Goal: Transaction & Acquisition: Purchase product/service

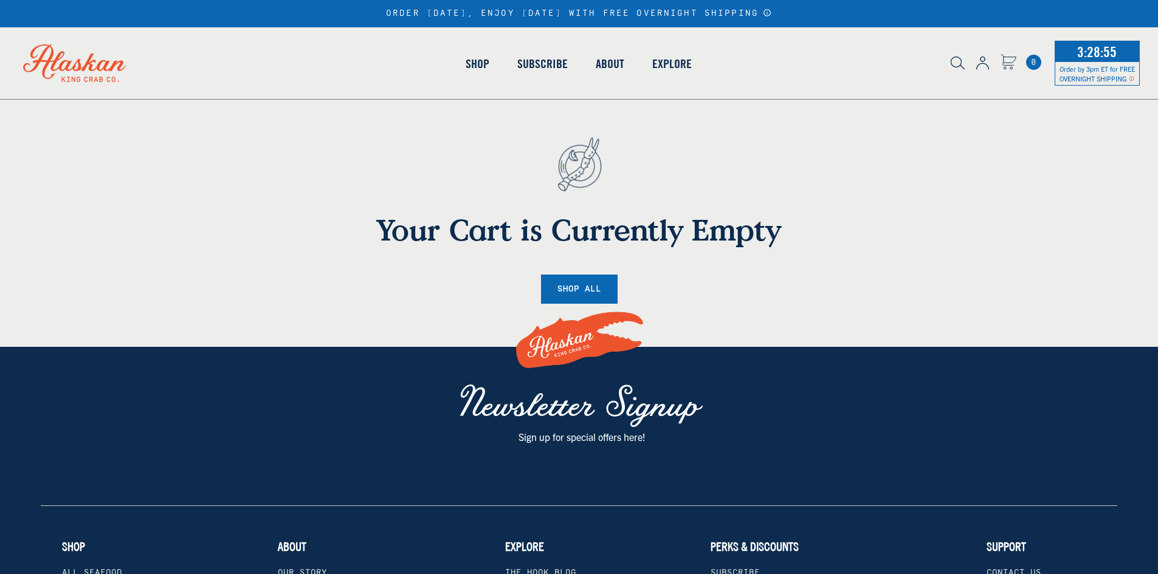
drag, startPoint x: 0, startPoint y: 0, endPoint x: 855, endPoint y: 230, distance: 885.6
click at [858, 227] on h1 "Your Cart is Currently Empty" at bounding box center [579, 229] width 675 height 35
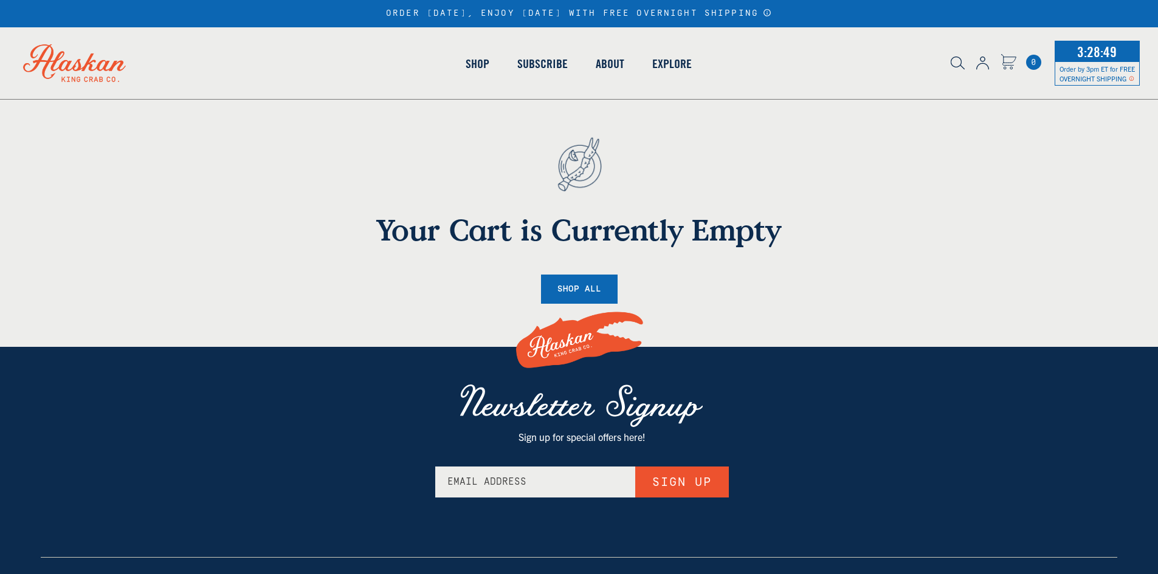
click at [1005, 62] on icon "Cart" at bounding box center [1008, 60] width 15 height 11
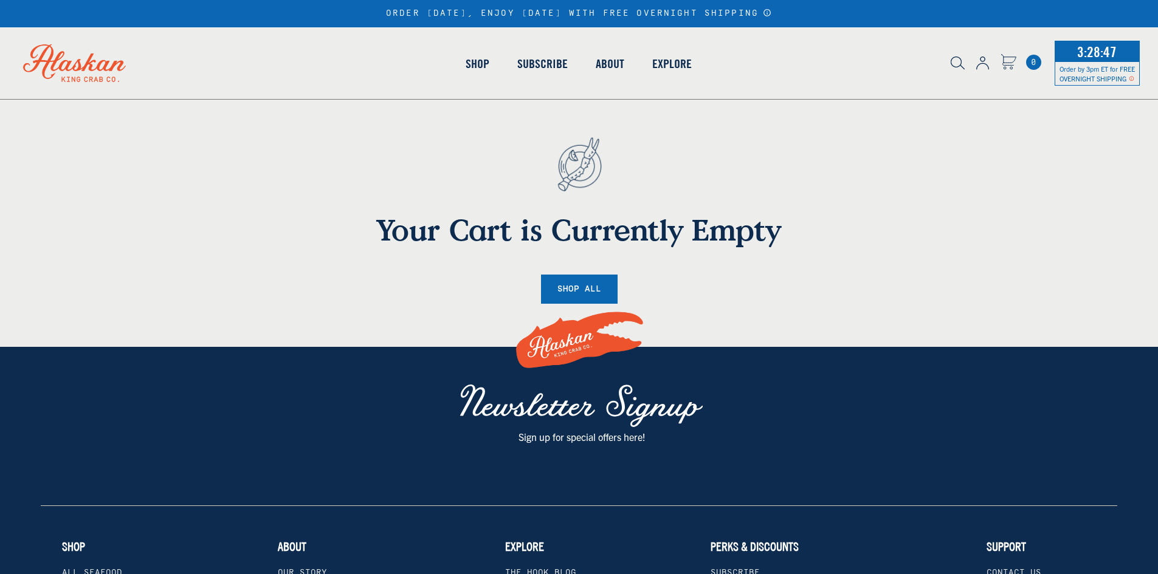
click at [865, 218] on h1 "Your Cart is Currently Empty" at bounding box center [579, 229] width 675 height 35
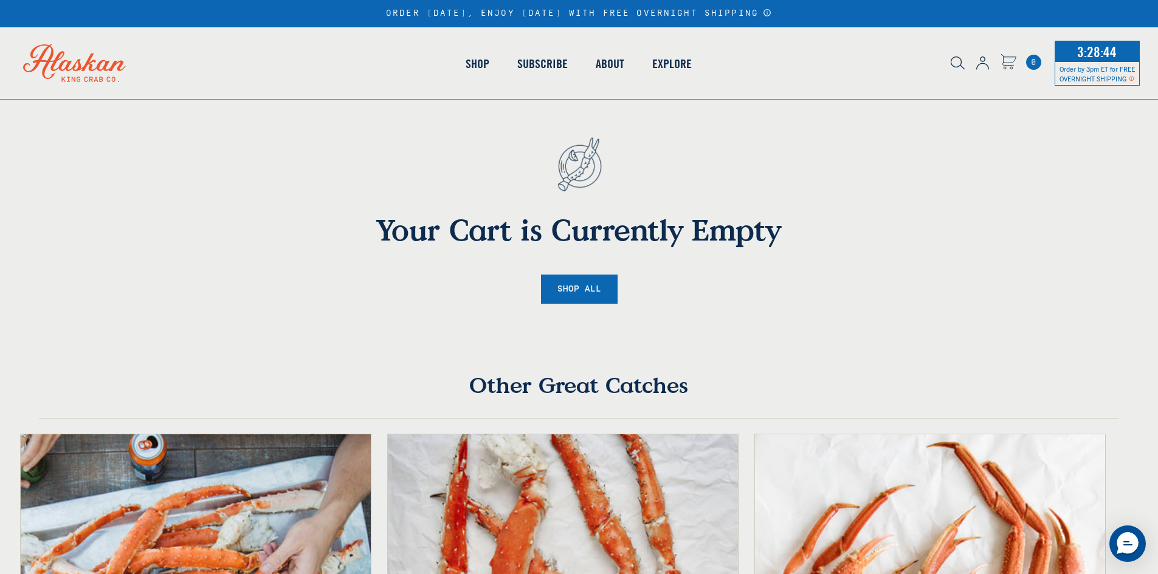
click at [1008, 59] on icon "Cart" at bounding box center [1008, 60] width 15 height 11
click at [879, 265] on div "Your Cart is Currently Empty Shop All" at bounding box center [579, 210] width 693 height 187
